Goal: Find specific page/section: Find specific page/section

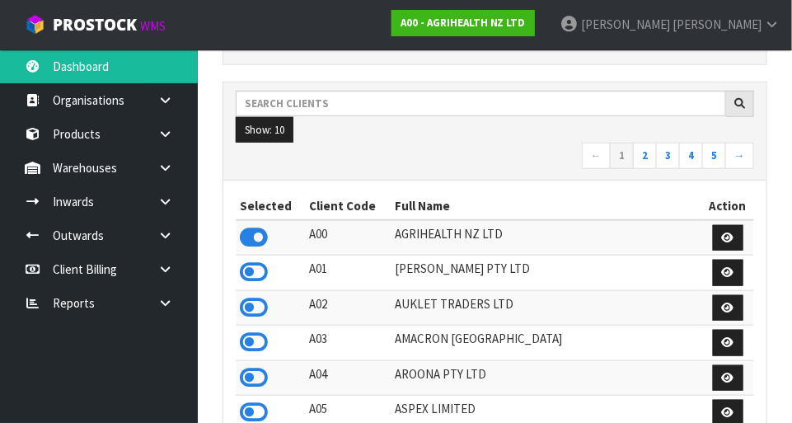
scroll to position [1300, 569]
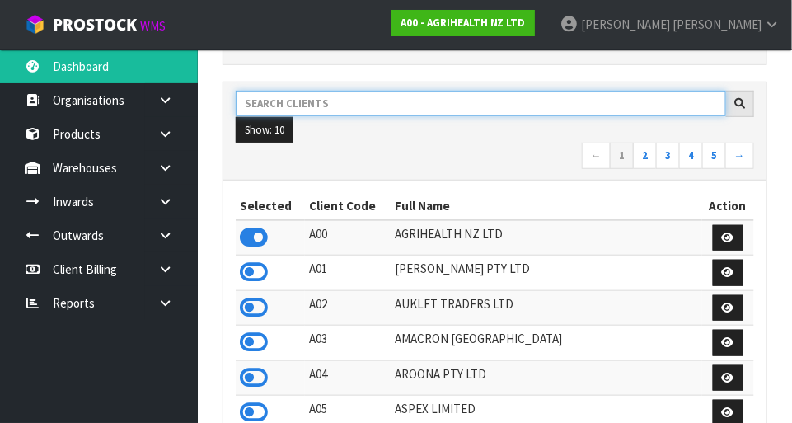
click at [285, 101] on input "text" at bounding box center [481, 104] width 490 height 26
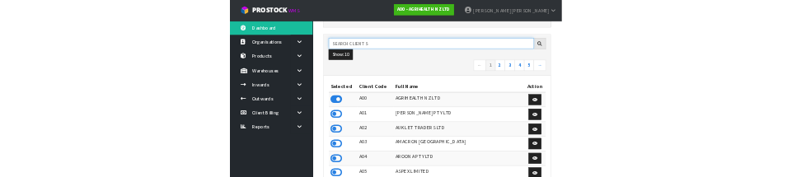
scroll to position [228, 0]
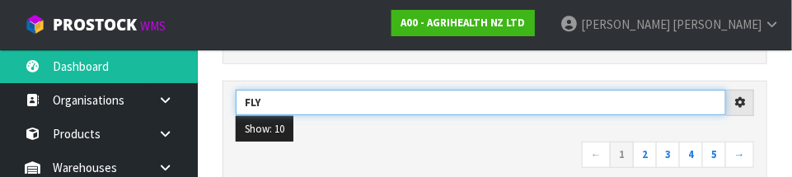
type input "FLY"
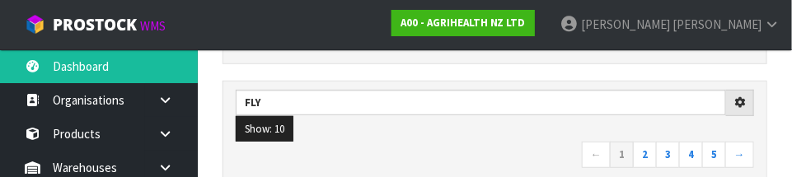
click at [344, 146] on nav "← 1 2 3 4 5 →" at bounding box center [495, 156] width 518 height 29
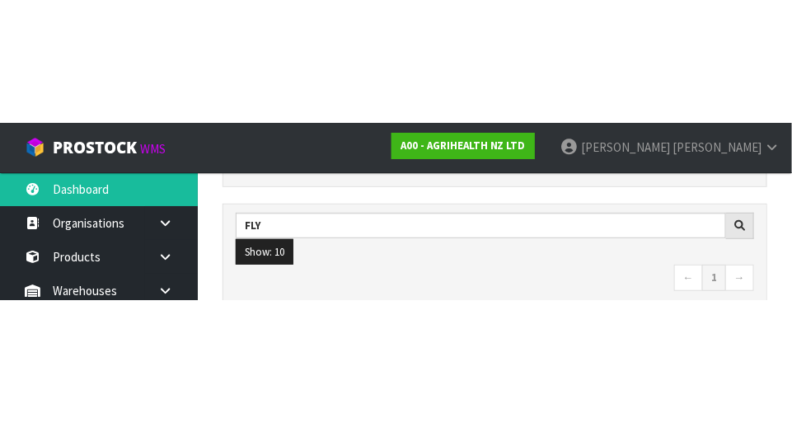
scroll to position [236, 0]
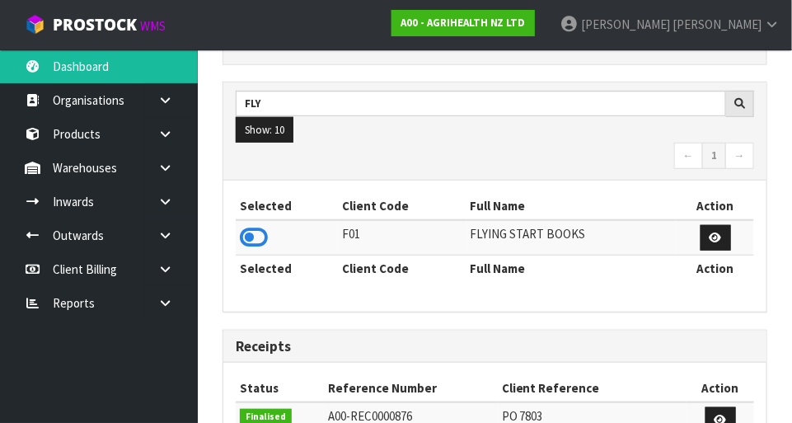
click at [260, 237] on icon at bounding box center [254, 237] width 28 height 25
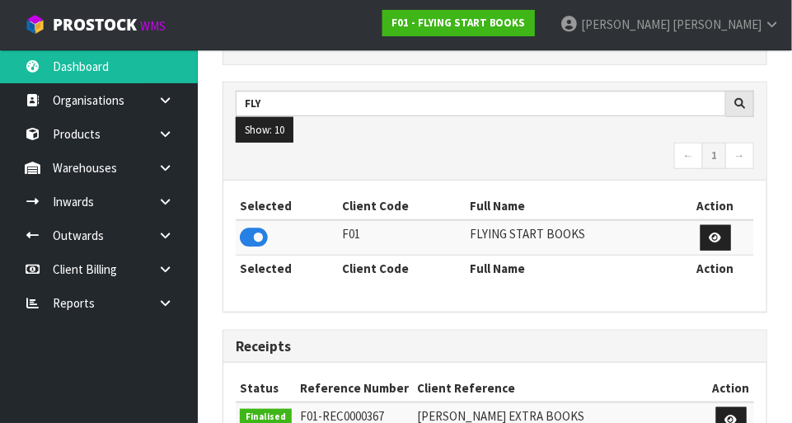
scroll to position [1141, 569]
click at [171, 197] on icon at bounding box center [165, 201] width 16 height 12
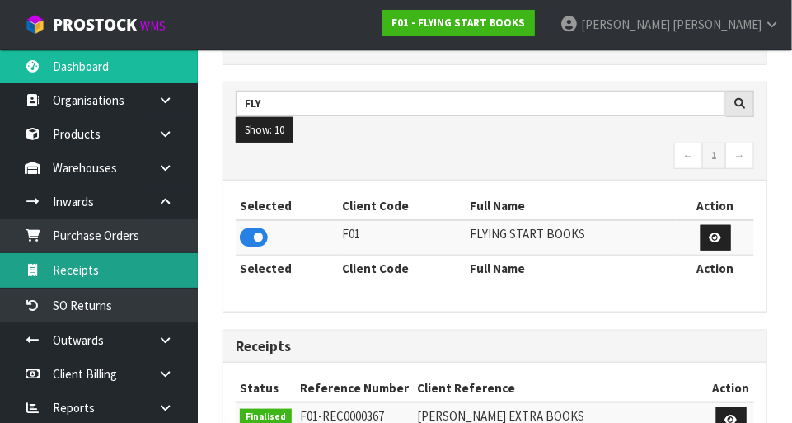
click at [68, 274] on link "Receipts" at bounding box center [99, 270] width 198 height 34
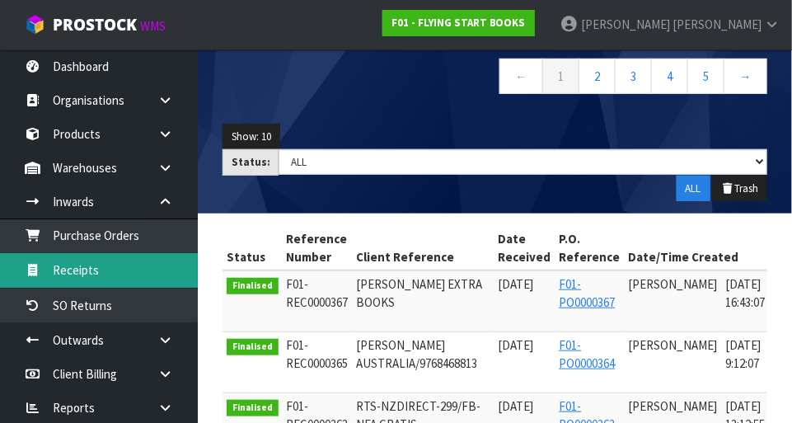
scroll to position [156, 0]
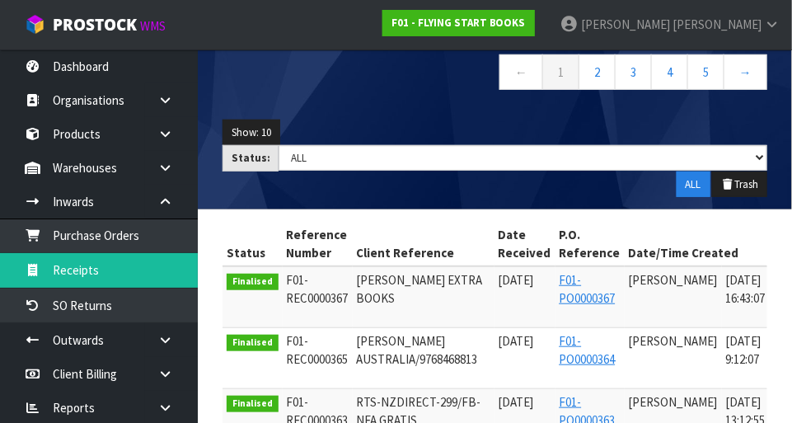
click at [169, 174] on link at bounding box center [171, 168] width 53 height 34
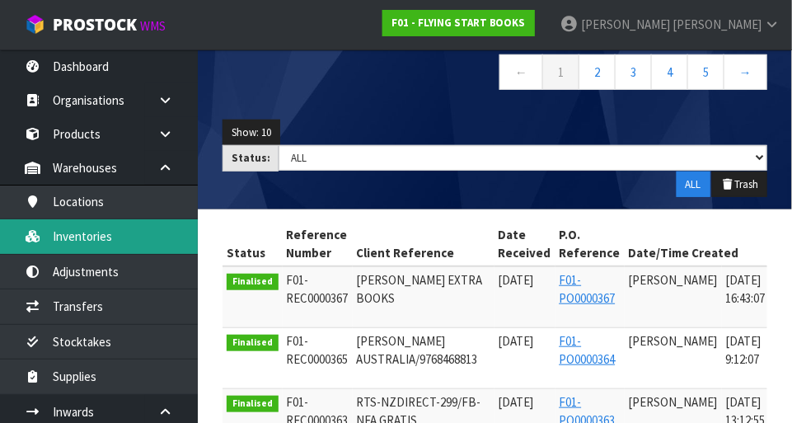
click at [69, 243] on link "Inventories" at bounding box center [99, 236] width 198 height 34
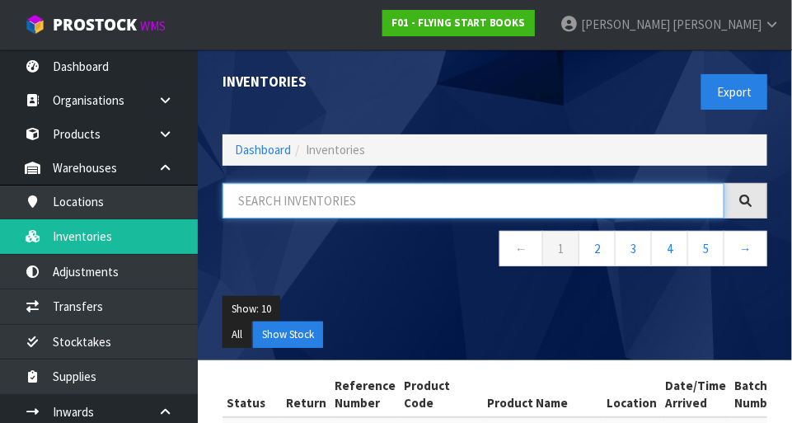
click at [603, 204] on input "text" at bounding box center [473, 200] width 502 height 35
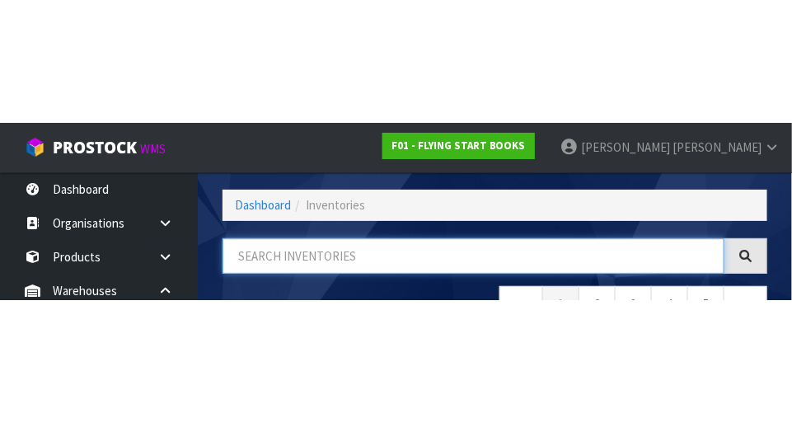
scroll to position [111, 0]
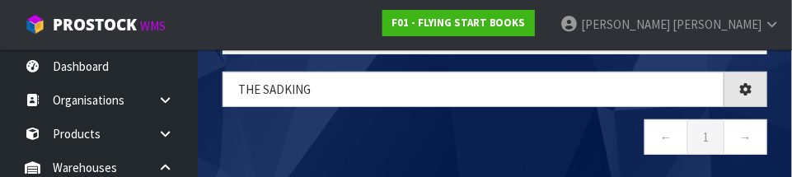
click at [557, 167] on div "THE SADking ← 1 →" at bounding box center [494, 122] width 569 height 101
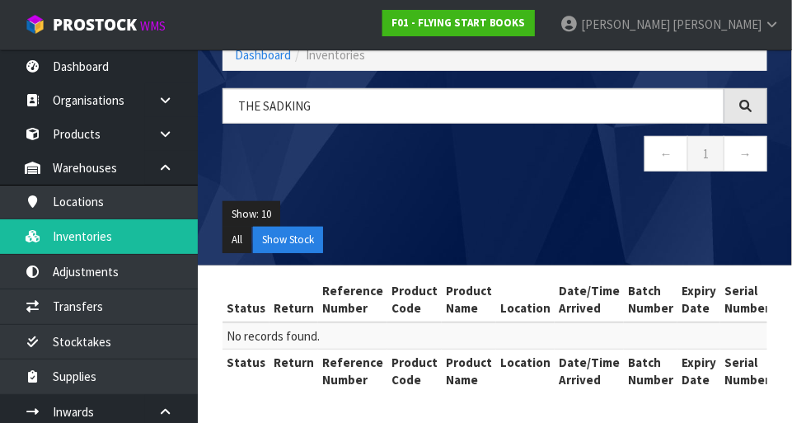
scroll to position [92, 0]
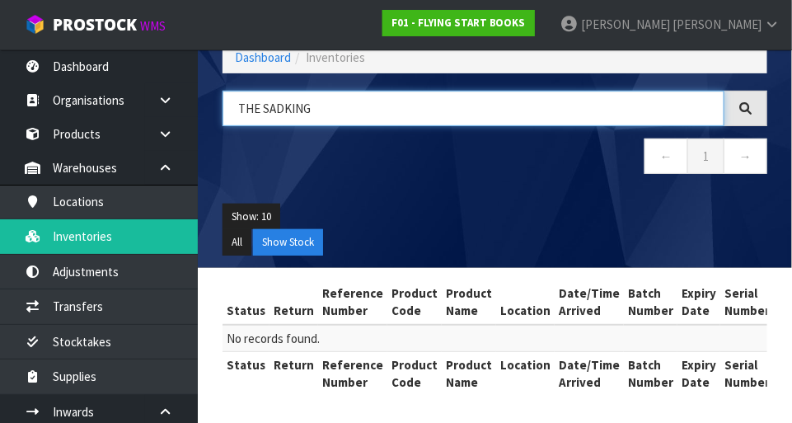
click at [297, 111] on input "THE SADKING" at bounding box center [473, 108] width 502 height 35
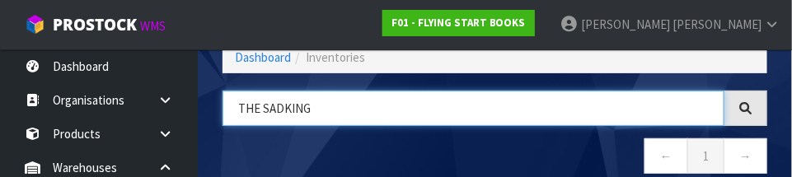
click at [286, 104] on input "THE SADKING" at bounding box center [473, 108] width 502 height 35
click at [279, 106] on input "THE SADKING" at bounding box center [473, 108] width 502 height 35
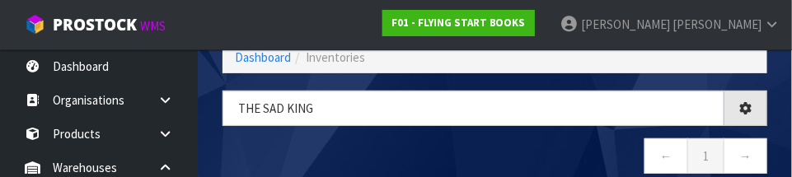
click at [541, 149] on nav "← 1 →" at bounding box center [494, 158] width 545 height 40
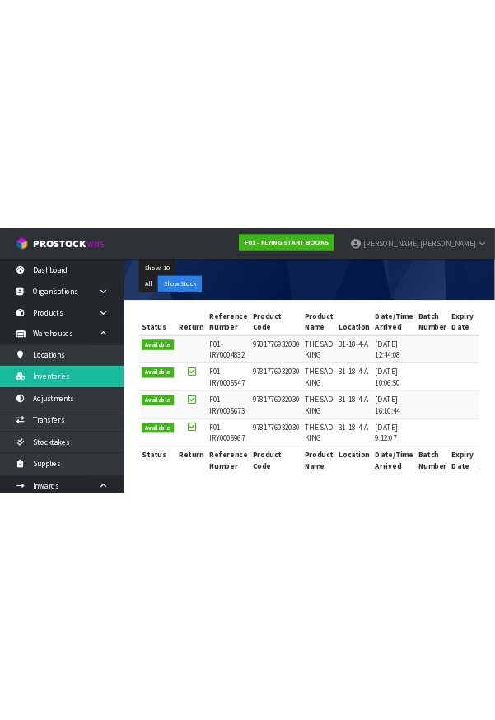
scroll to position [0, 0]
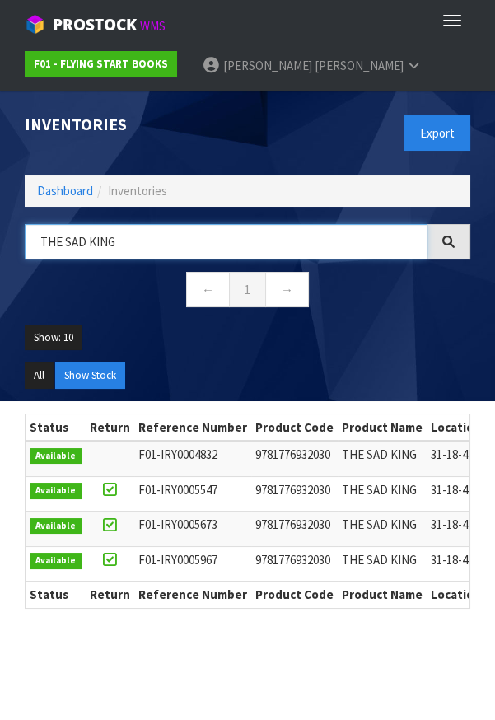
click at [153, 238] on input "THE SAD KING" at bounding box center [226, 241] width 403 height 35
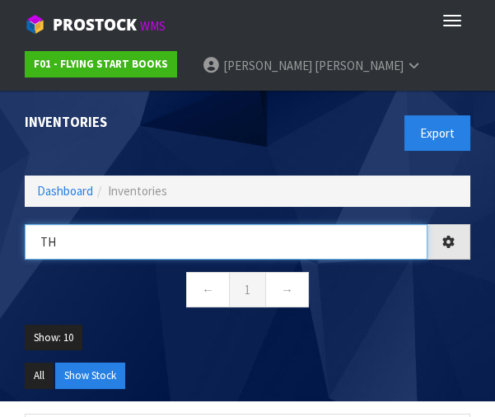
type input "T"
click at [69, 245] on input "[PERSON_NAME]'[PERSON_NAME]" at bounding box center [226, 241] width 403 height 35
type input "TOM'S TOY"
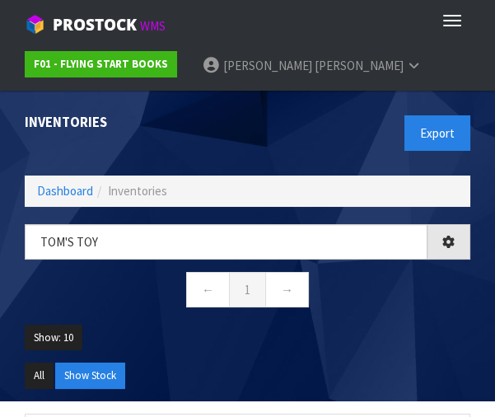
click at [117, 301] on nav "← 1 →" at bounding box center [248, 292] width 446 height 40
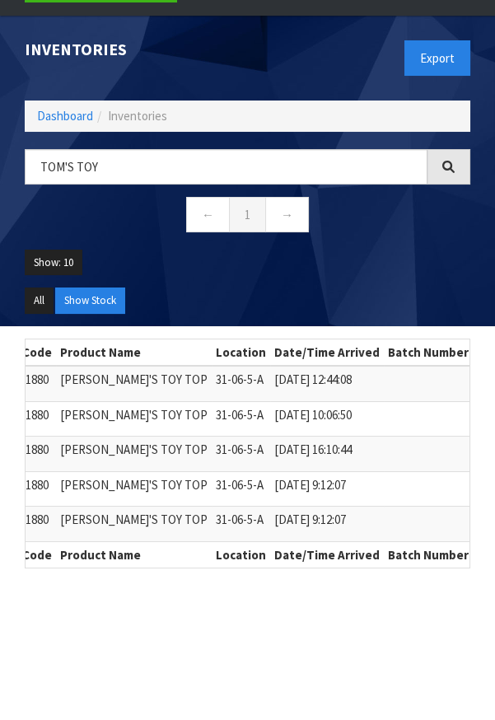
scroll to position [0, 284]
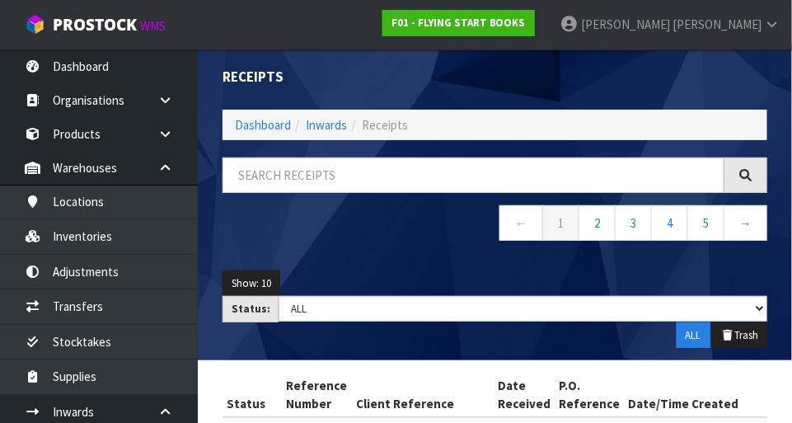
scroll to position [6, 0]
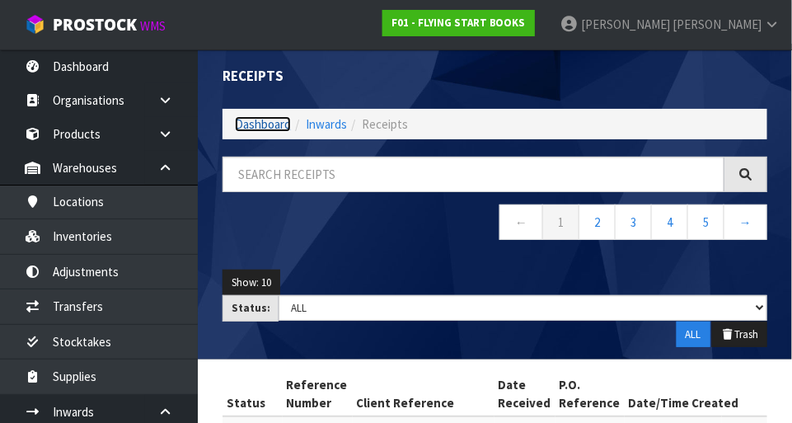
click at [273, 129] on link "Dashboard" at bounding box center [263, 124] width 56 height 16
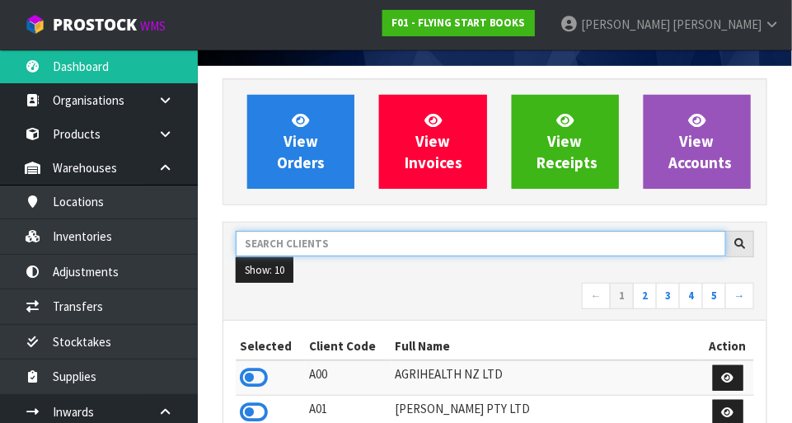
click at [354, 244] on input "text" at bounding box center [481, 244] width 490 height 26
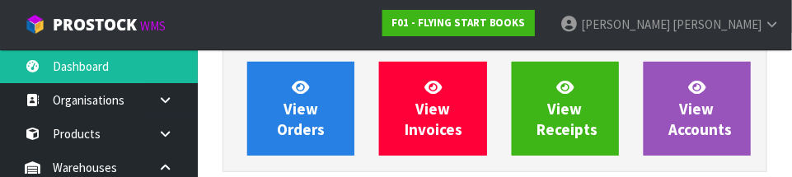
scroll to position [241, 0]
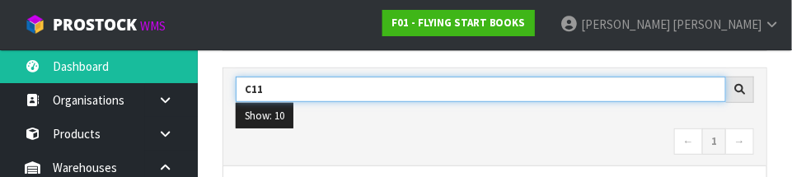
type input "C11"
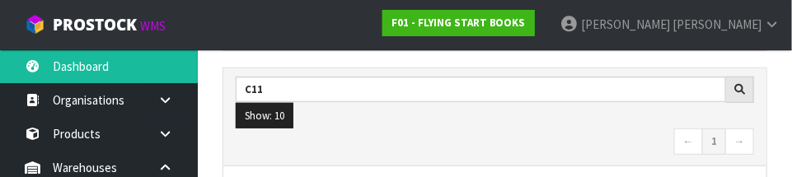
click at [475, 131] on nav "← 1 →" at bounding box center [495, 143] width 518 height 29
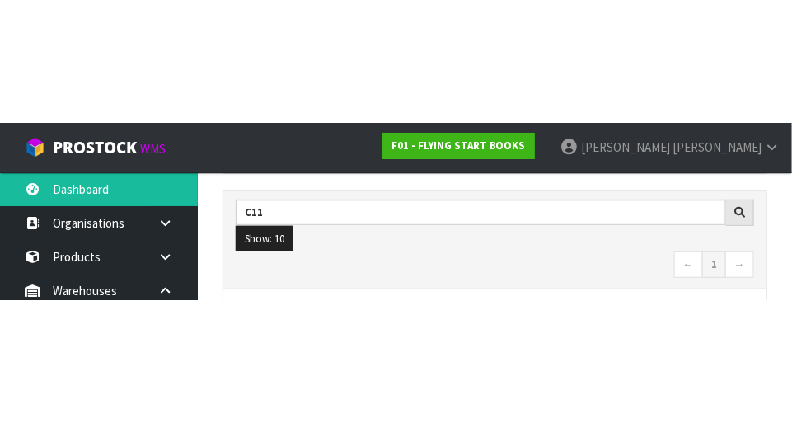
scroll to position [250, 0]
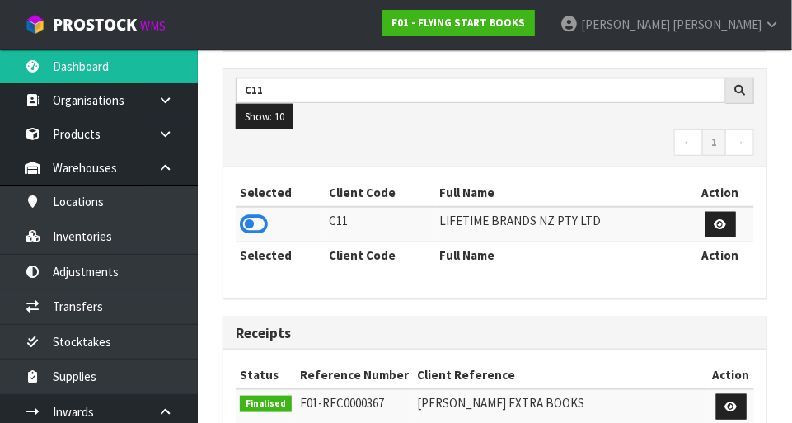
click at [261, 225] on icon at bounding box center [254, 224] width 28 height 25
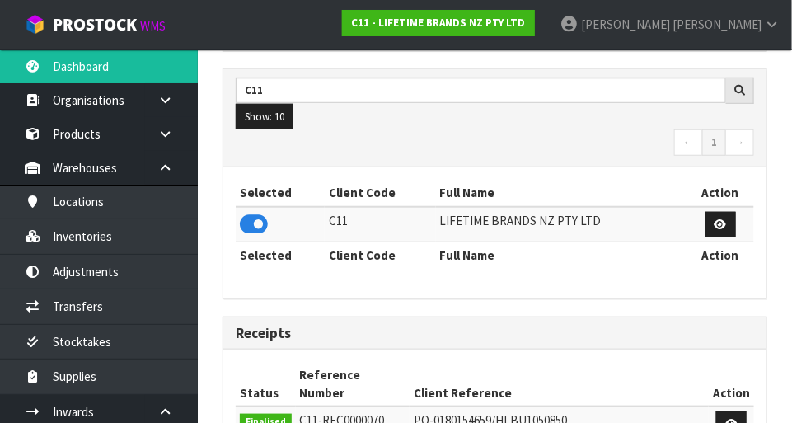
scroll to position [1300, 569]
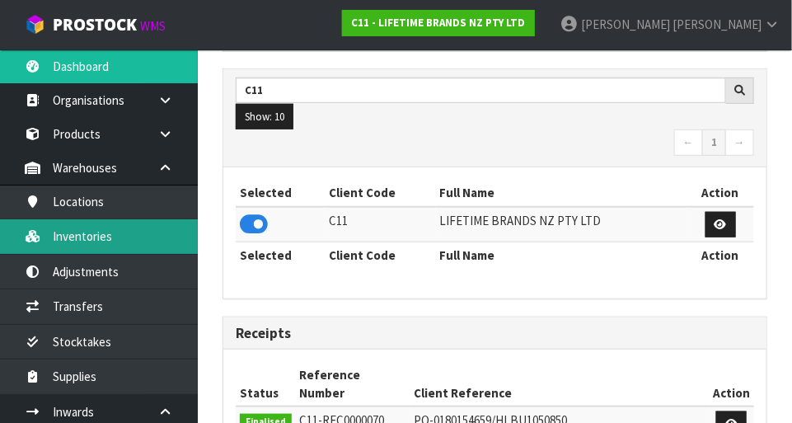
click at [148, 238] on link "Inventories" at bounding box center [99, 236] width 198 height 34
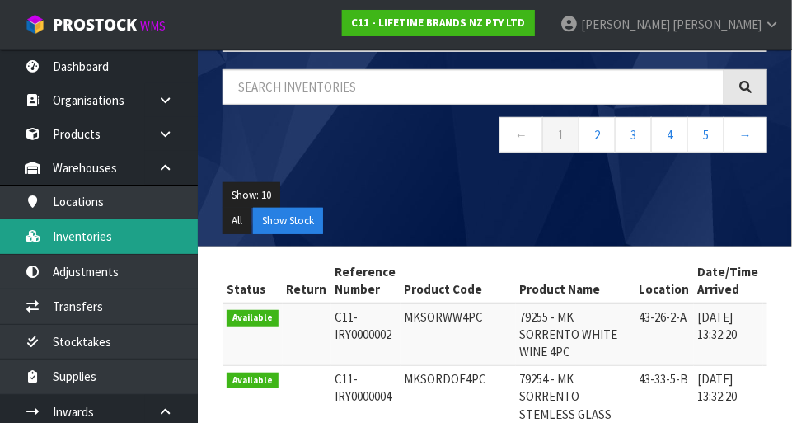
scroll to position [116, 0]
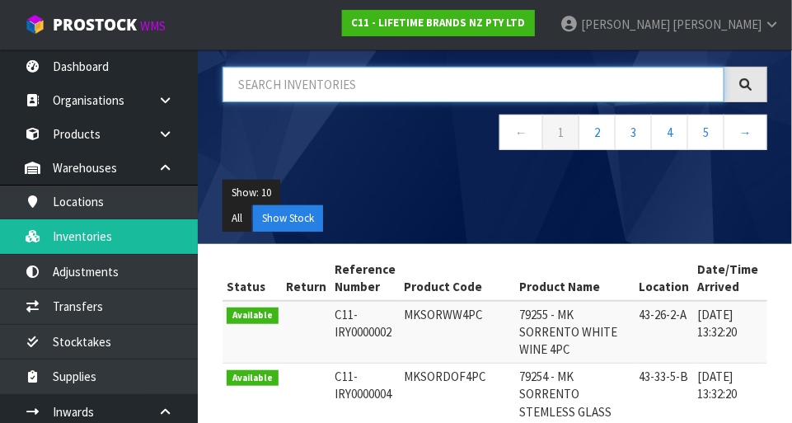
click at [350, 78] on input "text" at bounding box center [473, 84] width 502 height 35
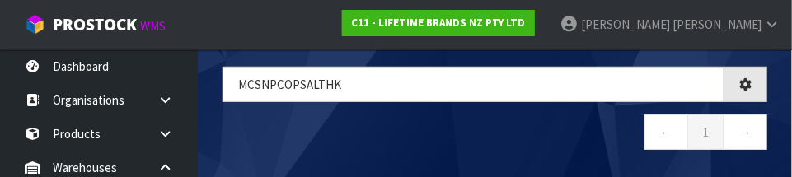
click at [567, 148] on nav "← 1 →" at bounding box center [494, 135] width 545 height 40
type input "MCSNPCOPSALTHK"
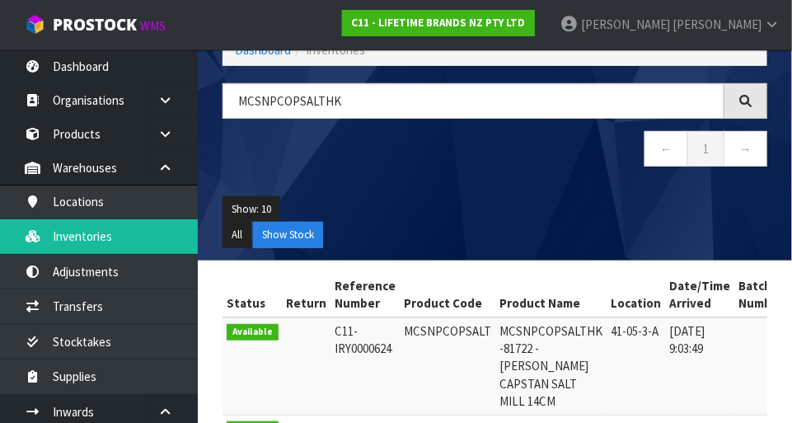
scroll to position [0, 0]
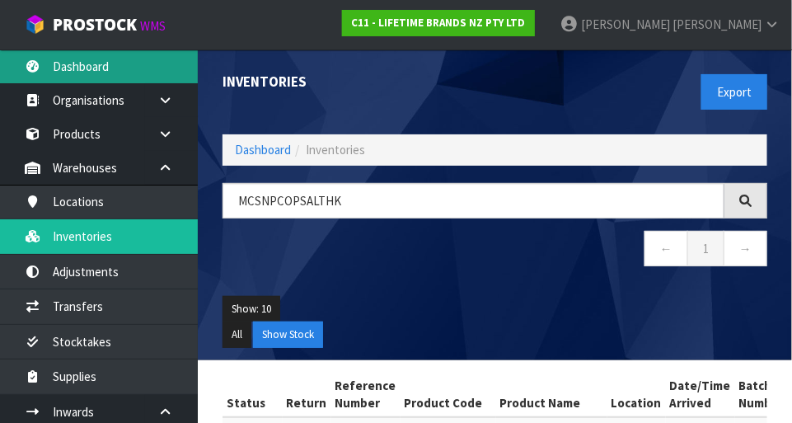
click at [97, 65] on link "Dashboard" at bounding box center [99, 66] width 198 height 34
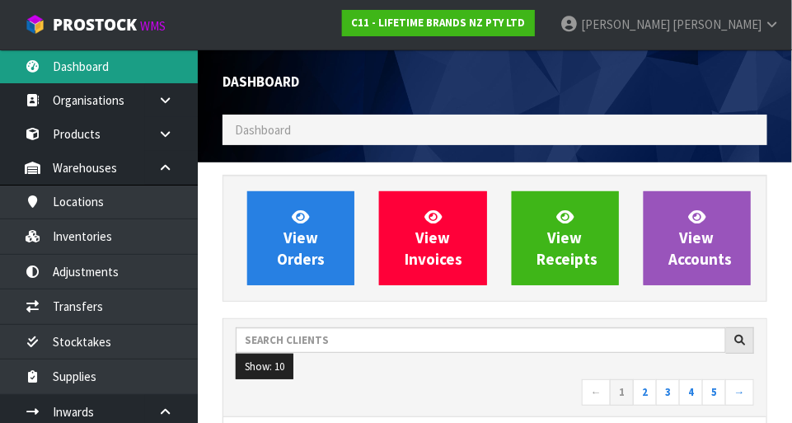
scroll to position [1300, 569]
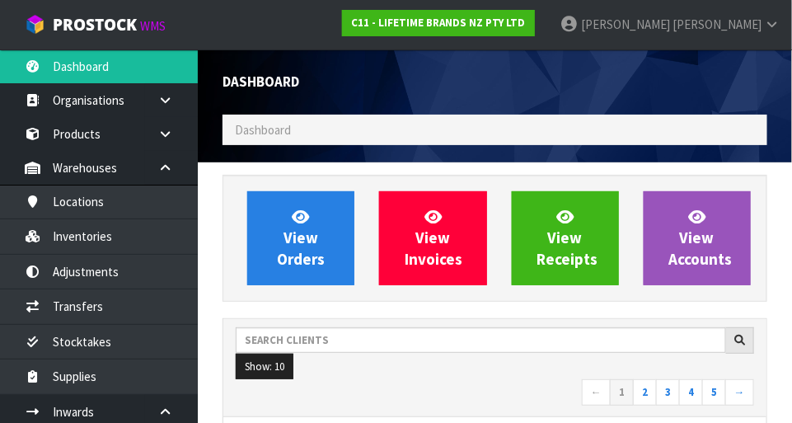
click at [753, 20] on span "[PERSON_NAME]" at bounding box center [716, 24] width 89 height 16
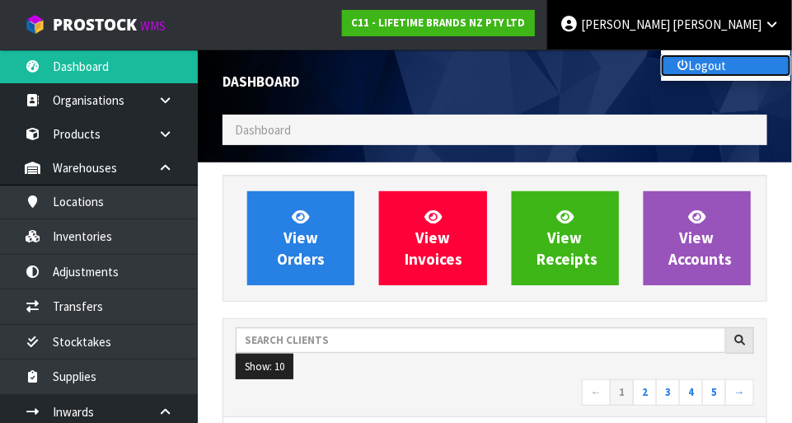
click at [717, 68] on link "Logout" at bounding box center [726, 65] width 130 height 22
